Goal: Information Seeking & Learning: Learn about a topic

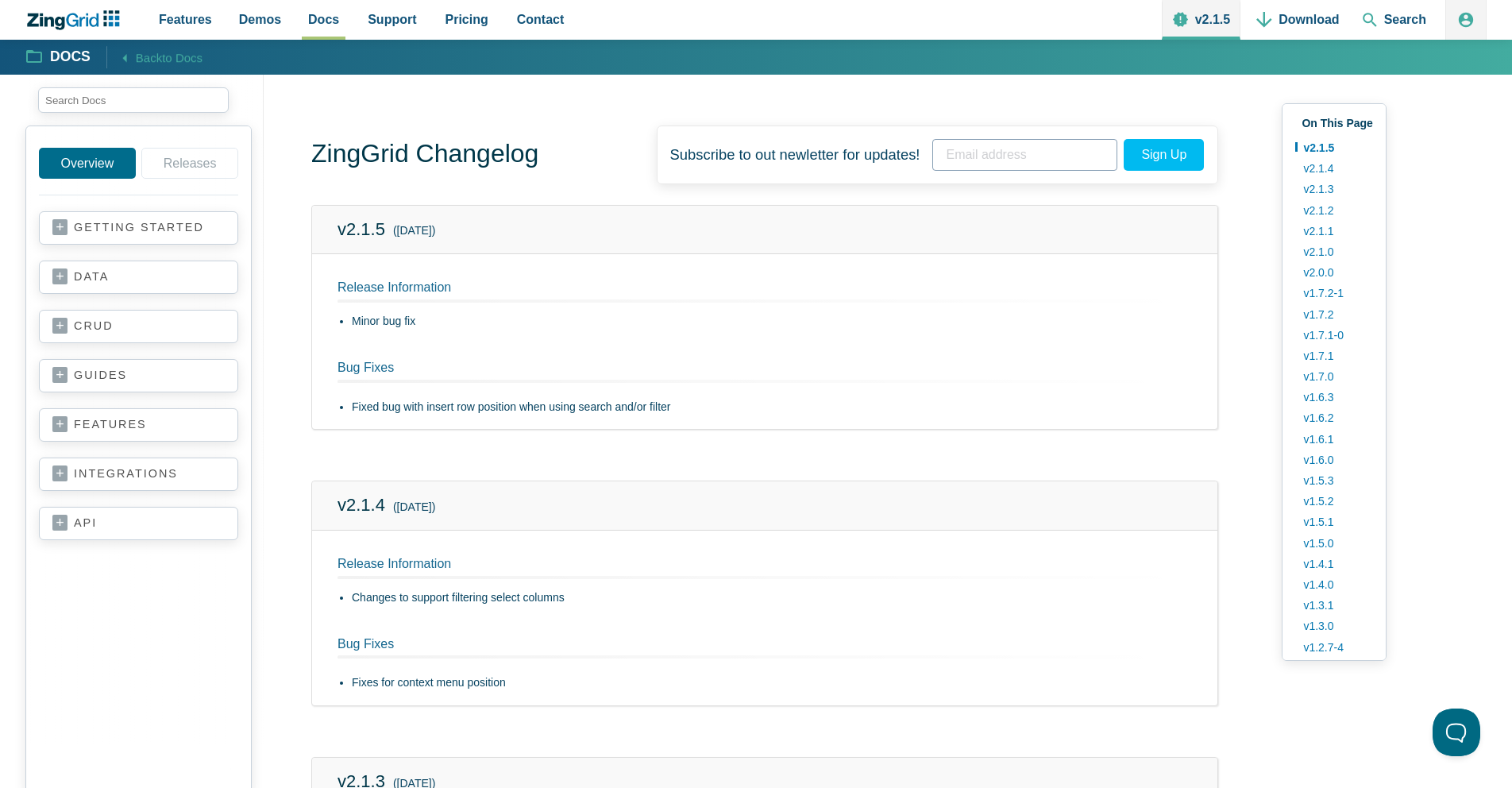
click at [128, 273] on link "data" at bounding box center [138, 277] width 173 height 16
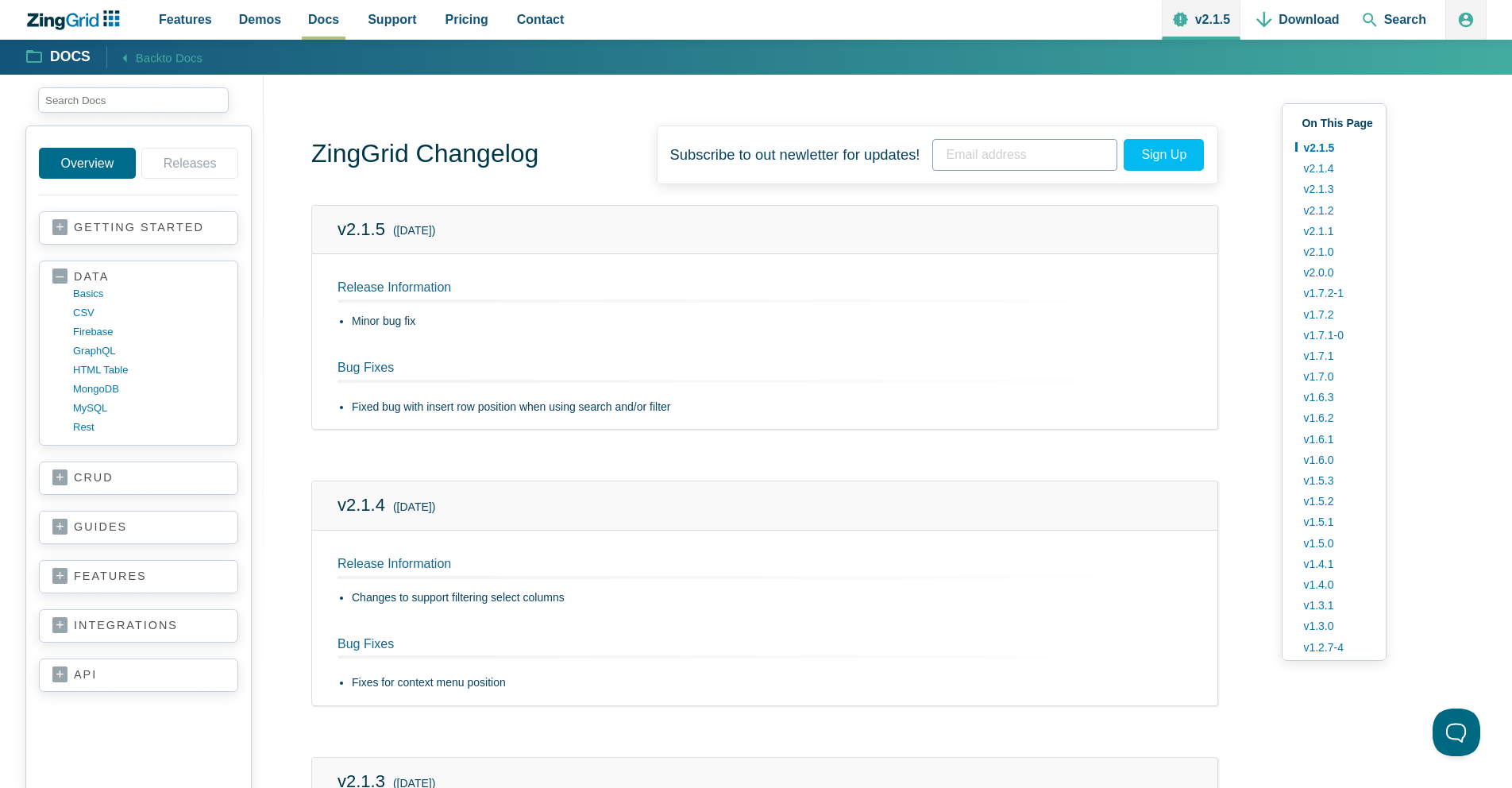
click at [164, 231] on link "getting started" at bounding box center [138, 228] width 173 height 16
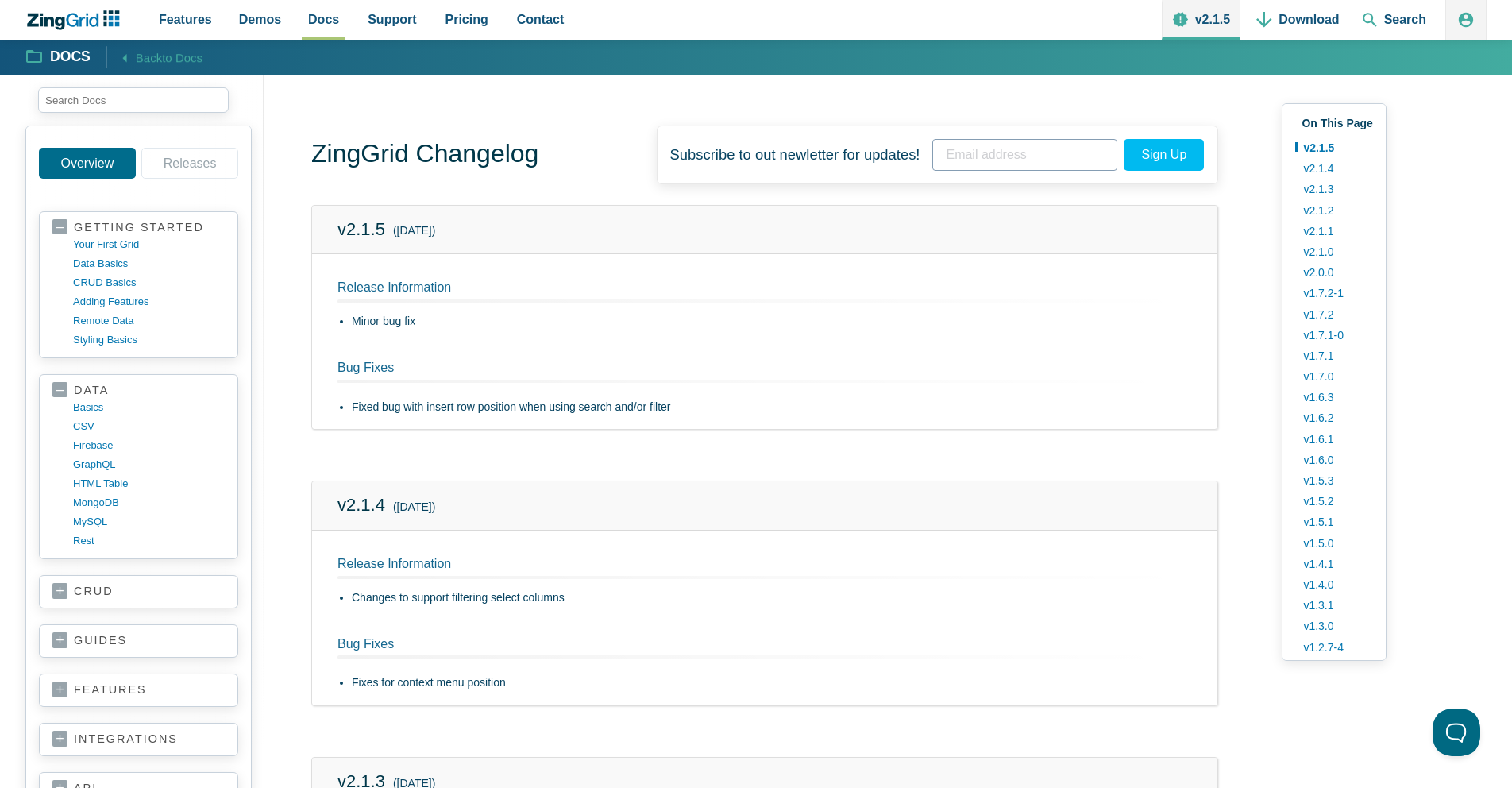
click at [120, 638] on link "guides" at bounding box center [138, 641] width 173 height 16
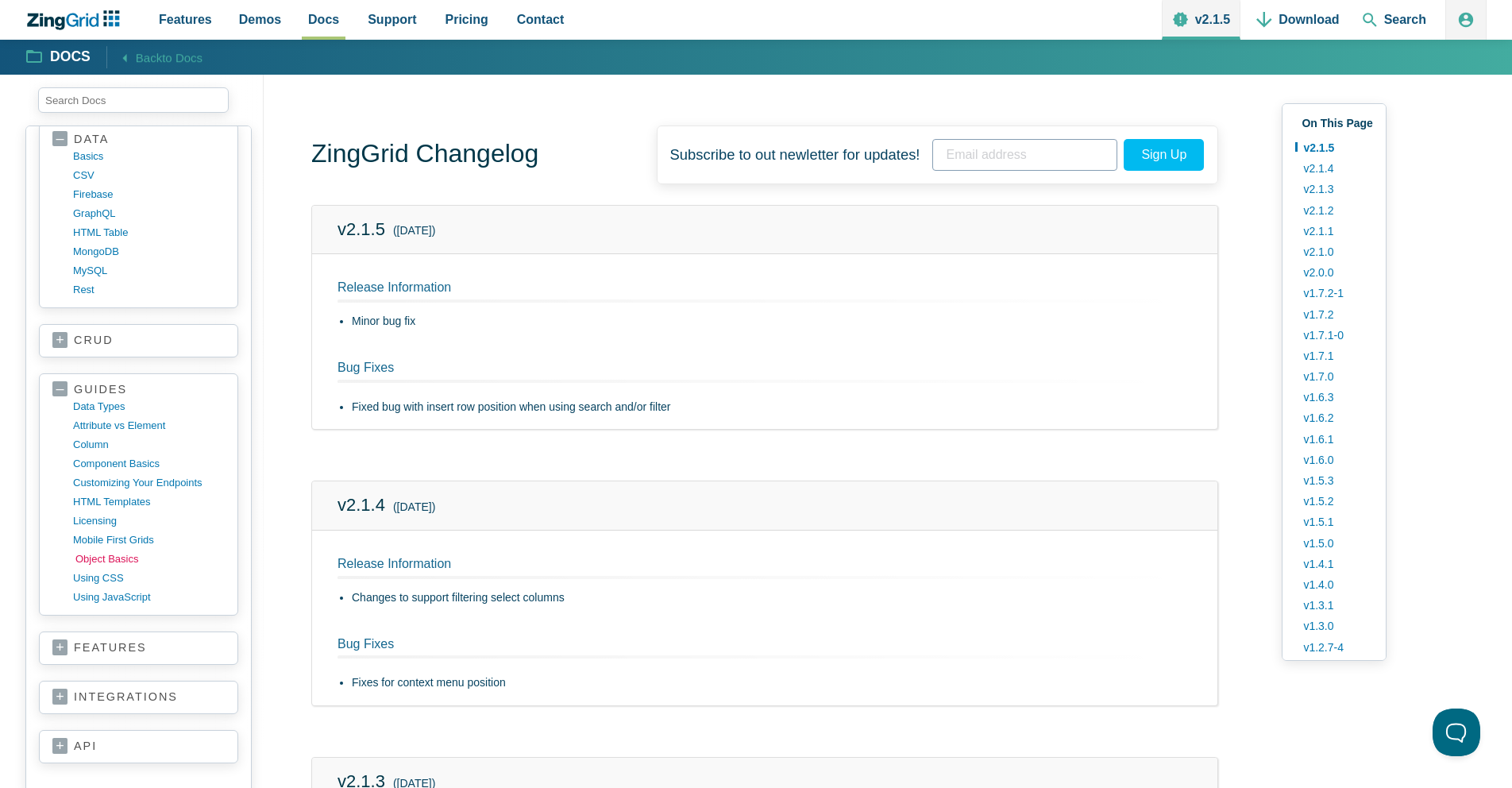
scroll to position [320, 0]
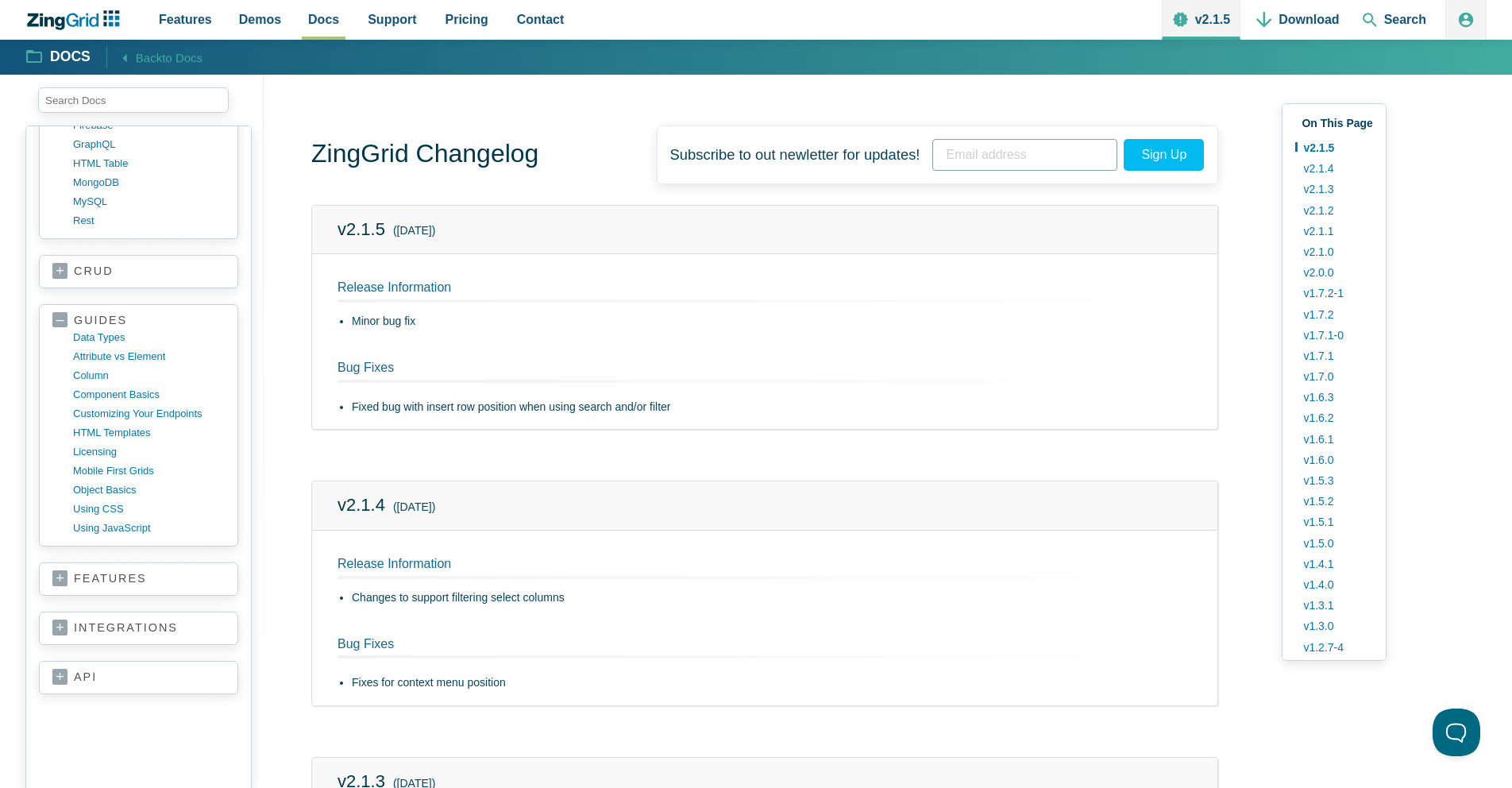
click at [122, 579] on link "features" at bounding box center [138, 579] width 173 height 16
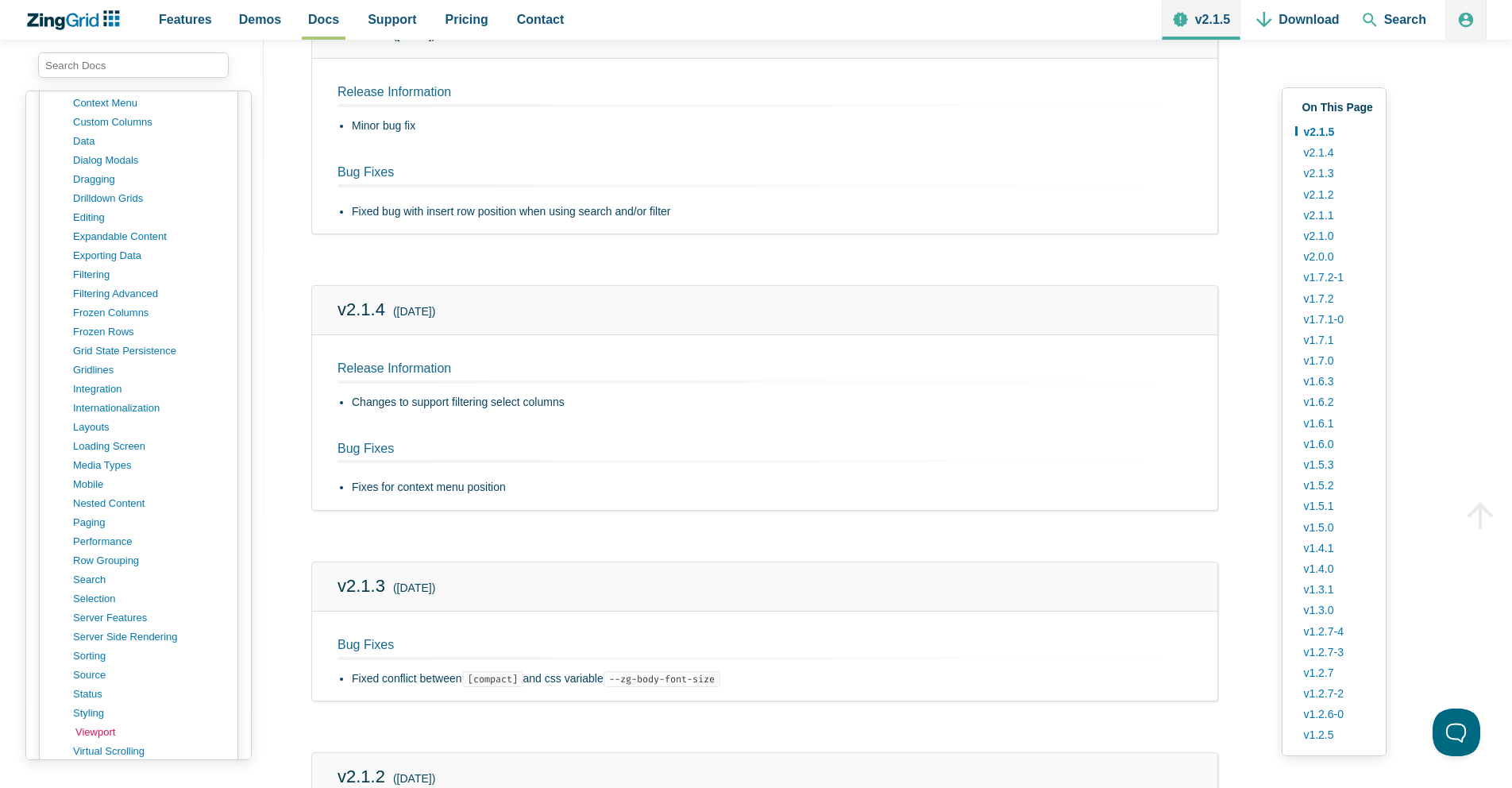
scroll to position [1178, 0]
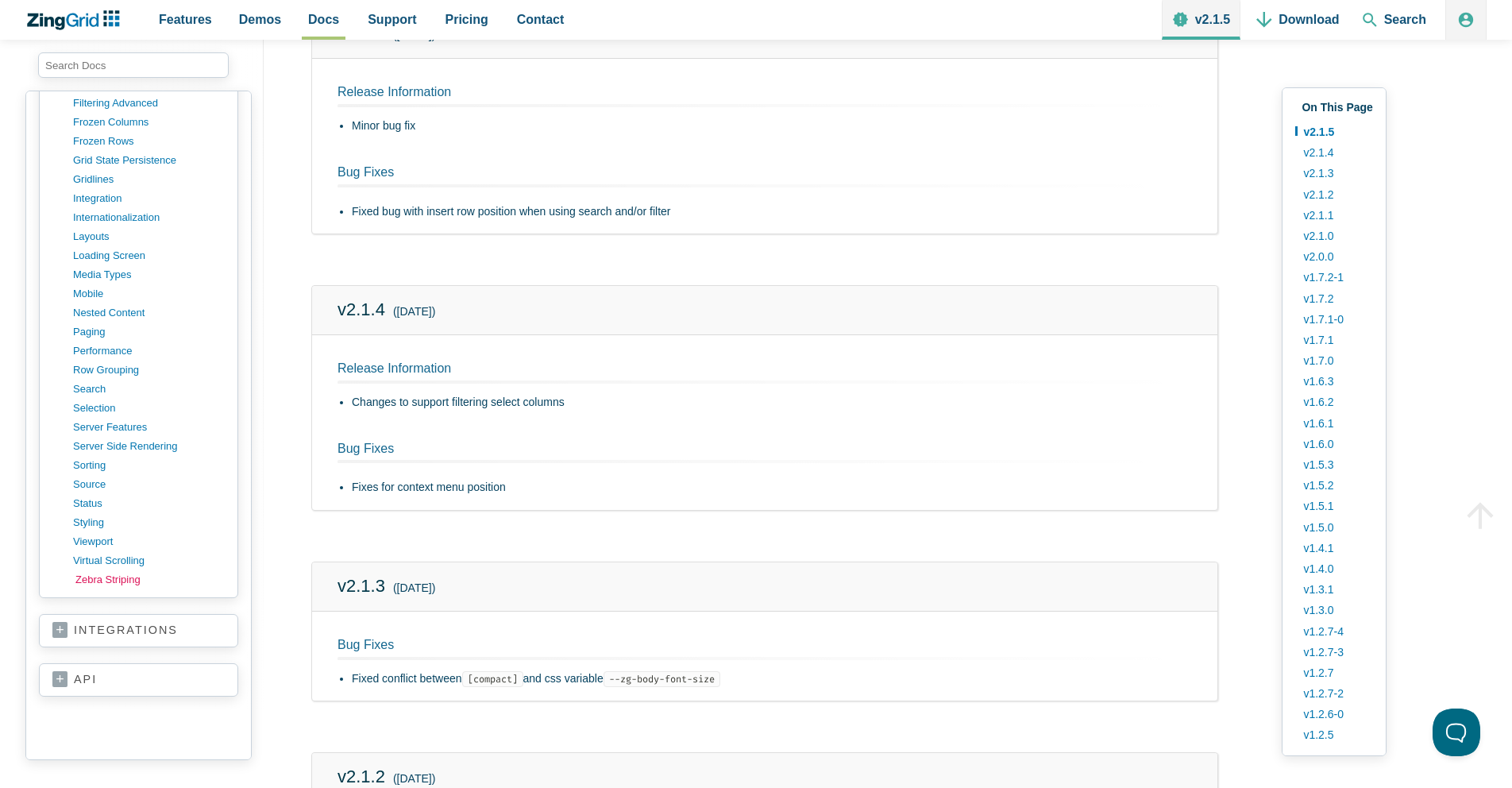
click at [140, 578] on link "zebra striping" at bounding box center [152, 579] width 152 height 19
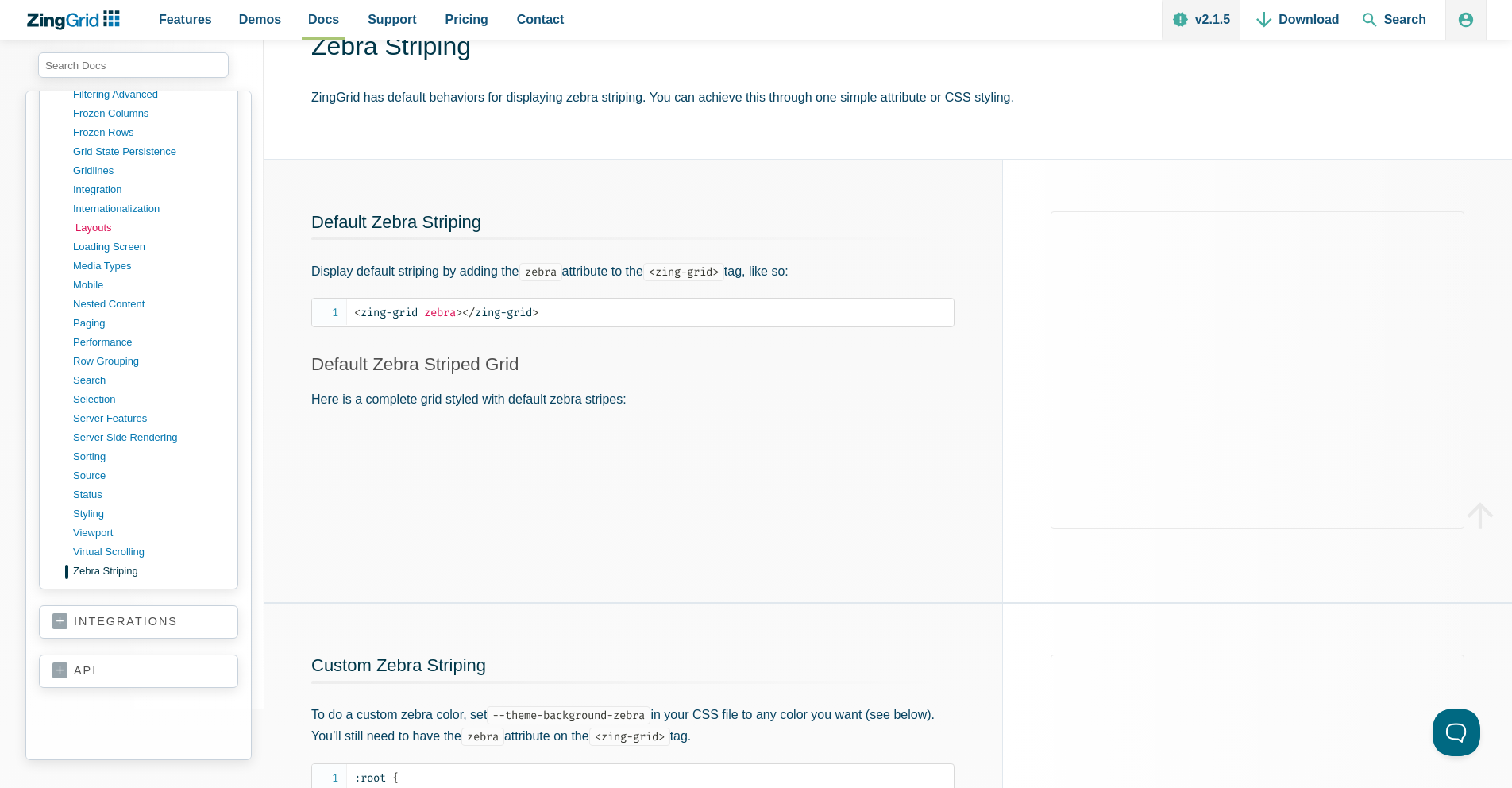
scroll to position [1214, 0]
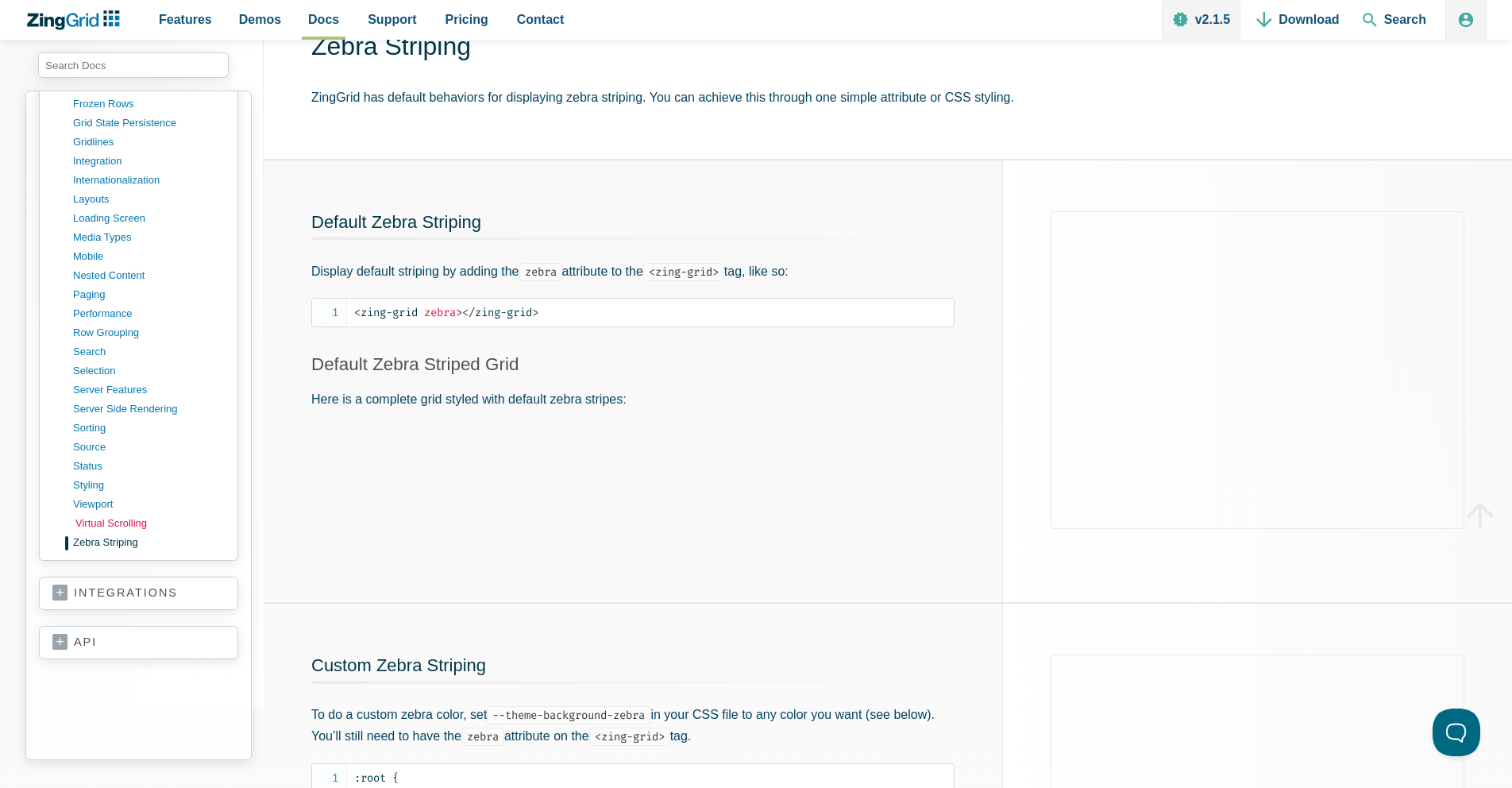
click at [141, 521] on link "virtual scrolling" at bounding box center [152, 522] width 152 height 19
